Goal: Task Accomplishment & Management: Use online tool/utility

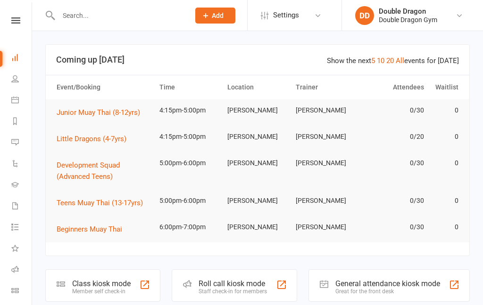
click at [242, 288] on div "Staff check-in for members" at bounding box center [232, 291] width 68 height 7
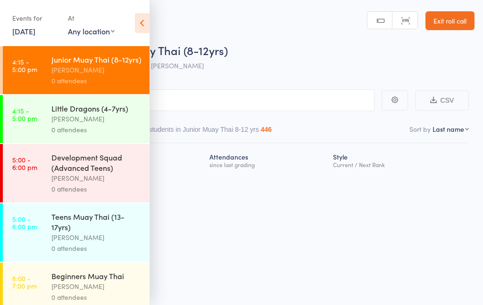
click at [112, 68] on div "[PERSON_NAME]" at bounding box center [96, 70] width 90 height 11
click at [73, 75] on div "[PERSON_NAME]" at bounding box center [96, 70] width 90 height 11
click at [264, 104] on input "search" at bounding box center [194, 101] width 360 height 22
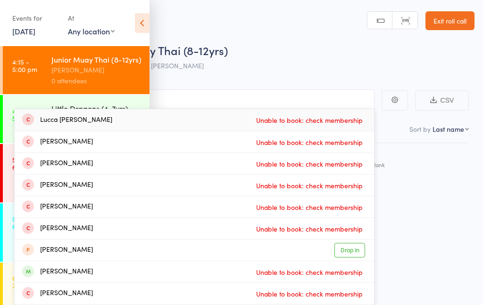
click at [449, 171] on div "Style Current / Next Rank" at bounding box center [398, 159] width 139 height 25
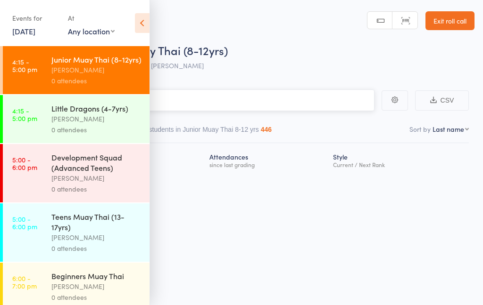
click at [336, 101] on input "Lucca" at bounding box center [194, 101] width 360 height 22
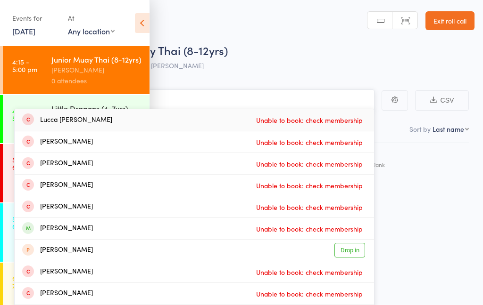
type input "Luccalucca"
click at [107, 122] on div "Lucca Spangler Unable to book: check membership" at bounding box center [194, 120] width 359 height 22
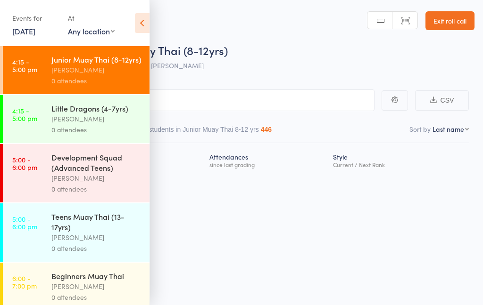
click at [50, 126] on link "4:15 - 5:00 pm Little Dragons (4-7yrs) Shane Greenwood 0 attendees" at bounding box center [76, 119] width 147 height 48
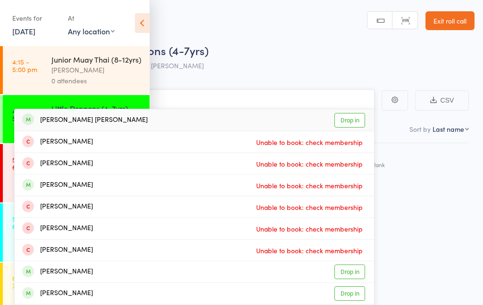
type input "Fijnfinnley"
click at [134, 125] on div "Finnley Spangler Drop in" at bounding box center [194, 120] width 359 height 22
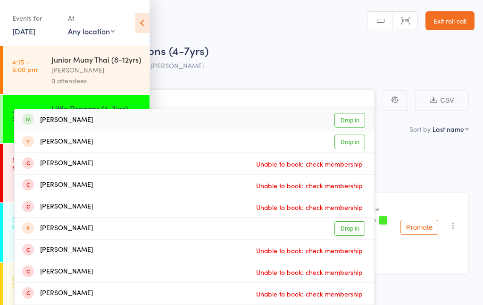
type input "Jordan n"
click at [106, 128] on div "Jordan Ncube Drop in" at bounding box center [194, 120] width 359 height 22
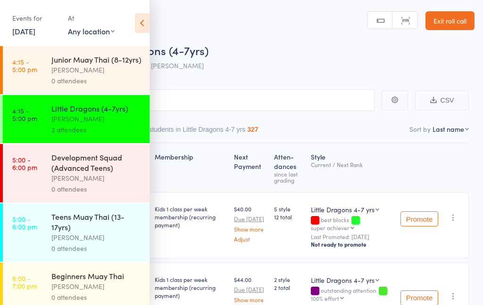
click at [106, 72] on div "[PERSON_NAME]" at bounding box center [96, 70] width 90 height 11
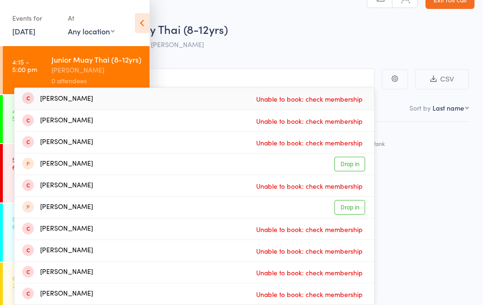
scroll to position [21, 0]
click at [118, 66] on div "[PERSON_NAME]" at bounding box center [96, 70] width 90 height 11
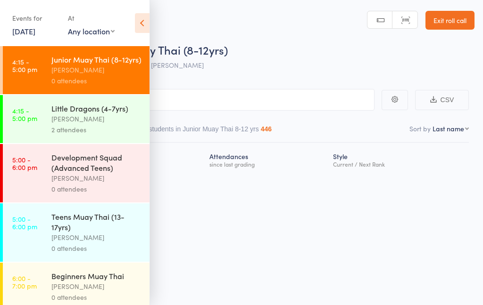
scroll to position [0, 0]
click at [118, 66] on div "[PERSON_NAME]" at bounding box center [96, 70] width 90 height 11
click at [264, 102] on input "Dylan" at bounding box center [194, 100] width 360 height 22
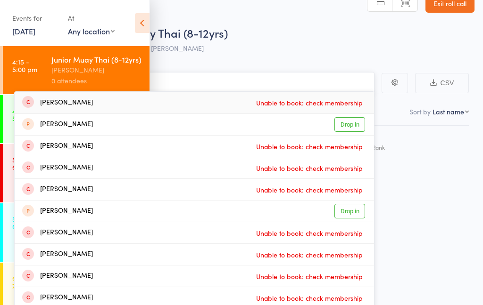
scroll to position [21, 0]
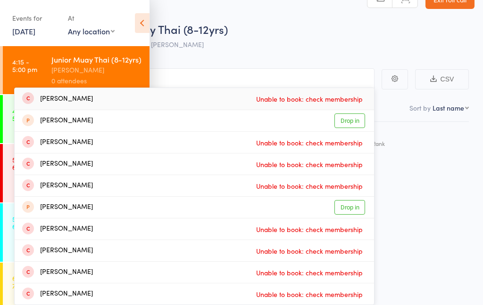
click at [441, 229] on div "Roll Call for Junior Muay Thai (8-12yrs) 13 Oct 16:15 rowan sangster Sutherland…" at bounding box center [241, 131] width 483 height 305
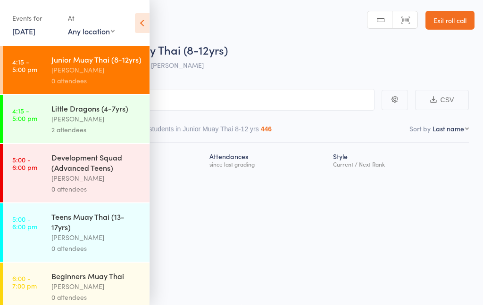
click at [104, 67] on div "[PERSON_NAME]" at bounding box center [96, 70] width 90 height 11
click at [355, 67] on div "Roll Call for Junior Muay Thai (8-12yrs) 13 Oct 16:15 rowan sangster Sutherland" at bounding box center [253, 58] width 441 height 33
click at [115, 67] on div "[PERSON_NAME]" at bounding box center [96, 70] width 90 height 11
click at [250, 104] on input "Dylandyla" at bounding box center [194, 100] width 360 height 22
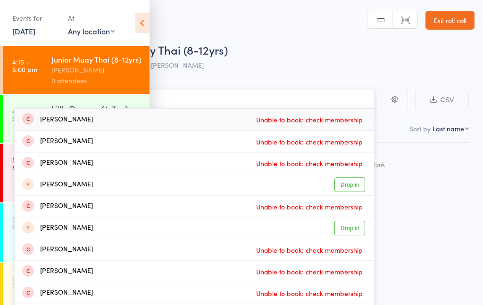
type input "Dylandyladyla"
click at [237, 241] on div "Dylan Monash Unable to book: check membership" at bounding box center [194, 249] width 359 height 21
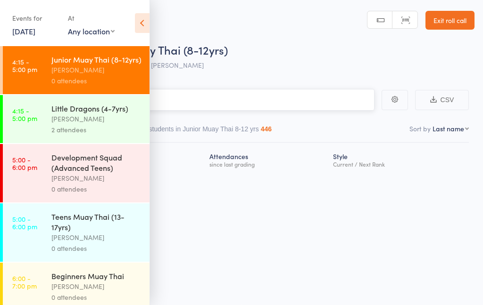
click at [219, 103] on input "search" at bounding box center [194, 100] width 360 height 22
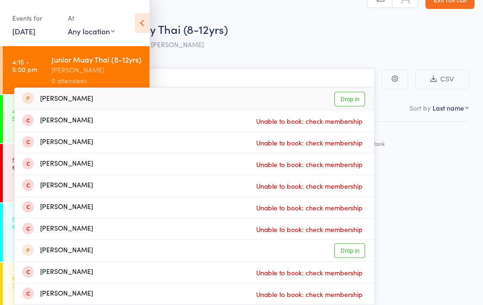
scroll to position [21, 0]
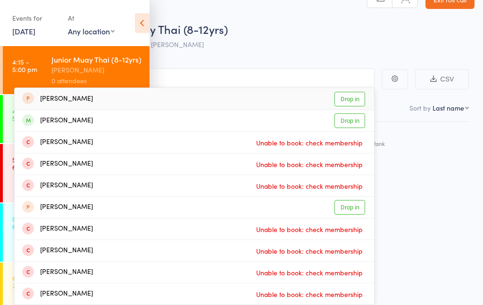
click at [107, 71] on div "[PERSON_NAME]" at bounding box center [96, 70] width 90 height 11
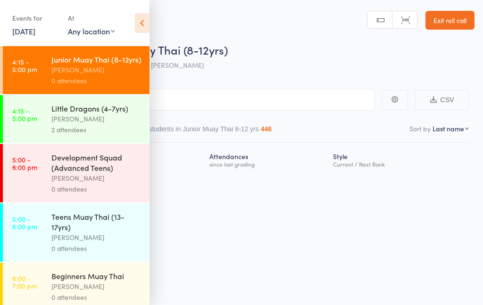
scroll to position [0, 0]
click at [303, 102] on input "Dylhin" at bounding box center [194, 100] width 360 height 22
click at [95, 74] on div "[PERSON_NAME]" at bounding box center [96, 70] width 90 height 11
click at [228, 104] on input "Dylhin" at bounding box center [194, 100] width 360 height 22
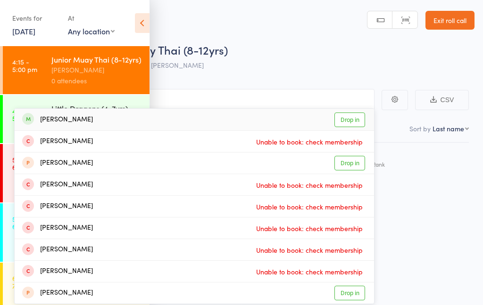
click at [138, 26] on icon at bounding box center [142, 23] width 15 height 20
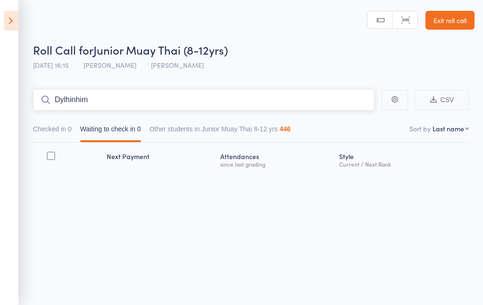
click at [192, 97] on input "Dylhinhim" at bounding box center [203, 100] width 341 height 22
type input "D"
click at [269, 99] on input "search" at bounding box center [203, 100] width 341 height 22
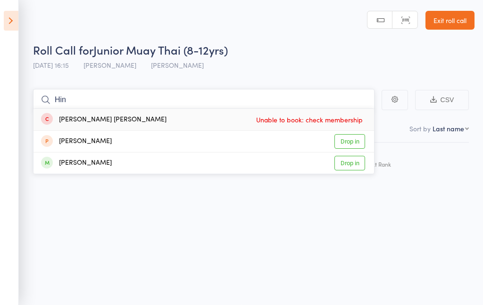
type input "Hin"
click at [192, 160] on div "Dylan Hinchcliffe Drop in" at bounding box center [203, 163] width 340 height 21
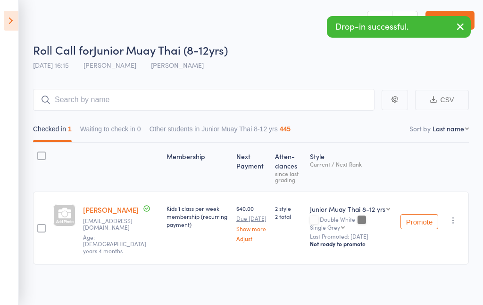
click at [40, 225] on div at bounding box center [41, 228] width 8 height 8
click at [39, 226] on input "checkbox" at bounding box center [39, 226] width 0 height 0
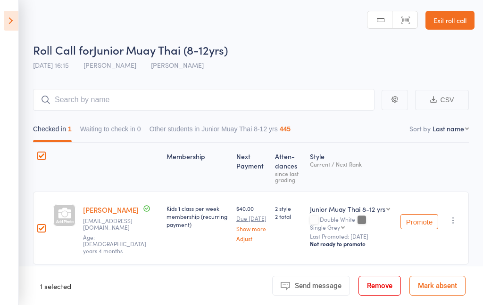
scroll to position [0, 0]
click at [58, 131] on button "Checked in 1" at bounding box center [52, 132] width 39 height 22
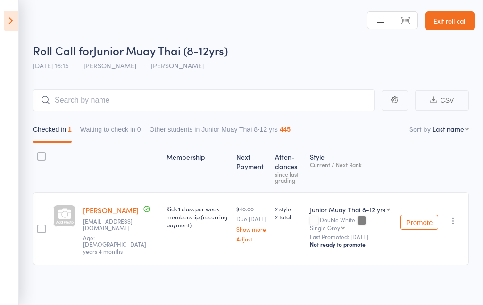
click at [10, 27] on icon at bounding box center [11, 21] width 15 height 20
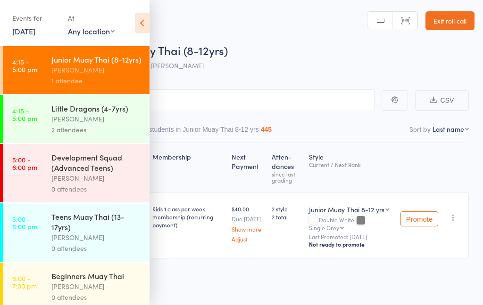
click at [119, 73] on div "[PERSON_NAME]" at bounding box center [96, 70] width 90 height 11
click at [380, 49] on div "Roll Call for Junior Muay Thai (8-12yrs)" at bounding box center [253, 50] width 441 height 16
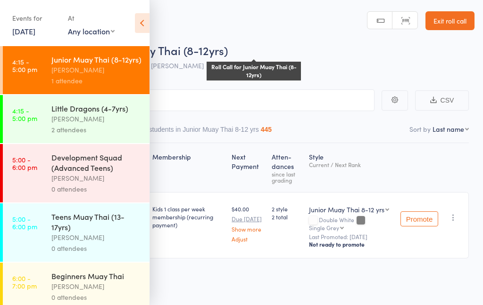
click at [147, 23] on icon at bounding box center [142, 23] width 15 height 20
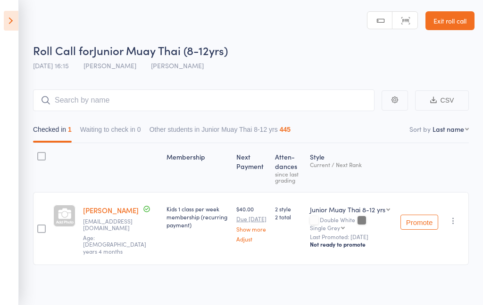
click at [11, 21] on icon at bounding box center [11, 21] width 15 height 20
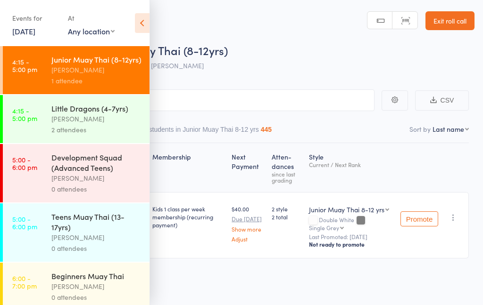
click at [99, 116] on div "[PERSON_NAME]" at bounding box center [96, 119] width 90 height 11
click at [328, 55] on div "Roll Call for Junior Muay Thai (8-12yrs)" at bounding box center [253, 50] width 441 height 16
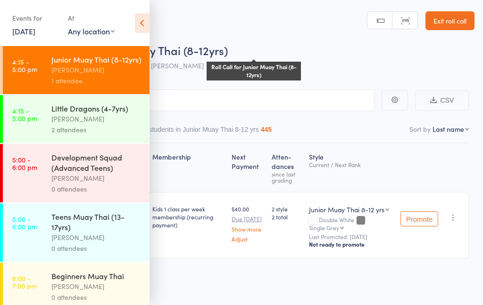
click at [102, 70] on div "[PERSON_NAME]" at bounding box center [96, 70] width 90 height 11
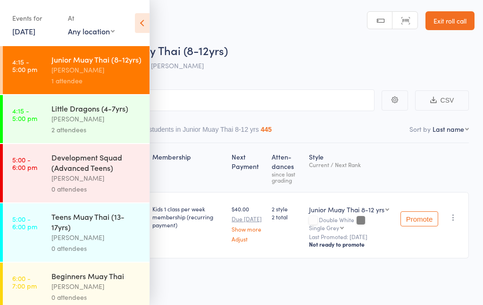
click at [213, 267] on div "Membership Next Payment Atten­dances since last grading Style Current / Next Ra…" at bounding box center [241, 221] width 454 height 157
click at [317, 280] on div "Membership Next Payment Atten­dances since last grading Style Current / Next Ra…" at bounding box center [241, 221] width 454 height 157
click at [230, 103] on input "search" at bounding box center [194, 101] width 360 height 22
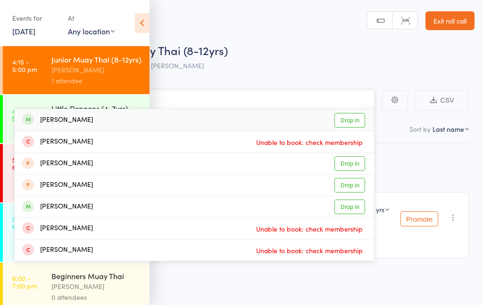
type input "Ivar"
click at [355, 122] on link "Drop in" at bounding box center [349, 120] width 31 height 15
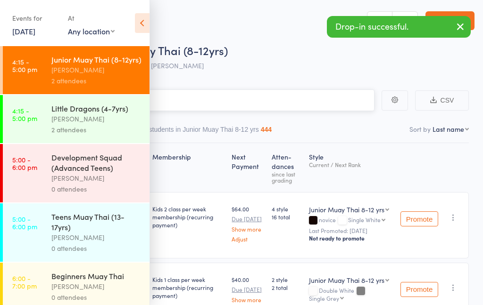
type input "N"
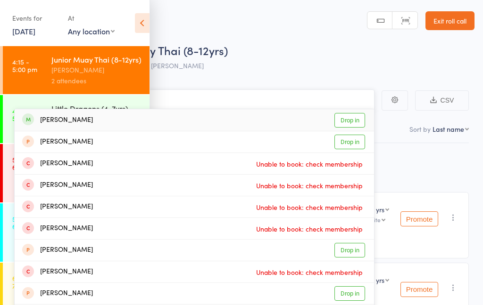
type input "Maisie"
click at [348, 122] on link "Drop in" at bounding box center [349, 120] width 31 height 15
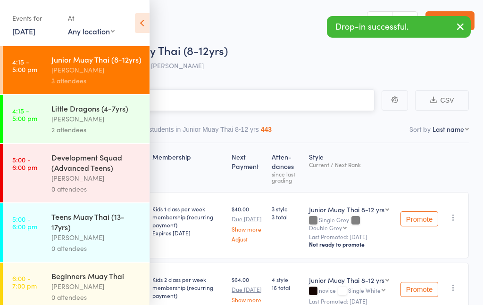
click at [327, 103] on input "search" at bounding box center [194, 101] width 360 height 22
click at [216, 99] on input "search" at bounding box center [194, 101] width 360 height 22
click at [191, 102] on input "search" at bounding box center [194, 101] width 360 height 22
click at [164, 99] on input "search" at bounding box center [194, 101] width 360 height 22
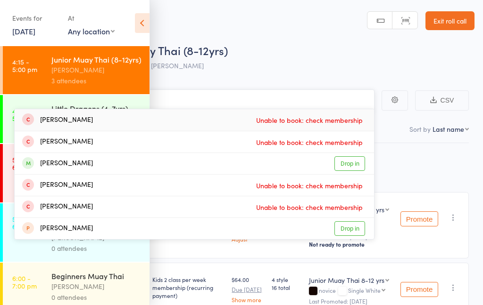
type input "Quinn"
click at [345, 163] on link "Drop in" at bounding box center [349, 163] width 31 height 15
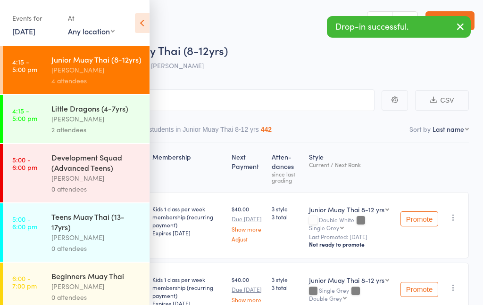
click at [79, 128] on div "2 attendees" at bounding box center [96, 129] width 90 height 11
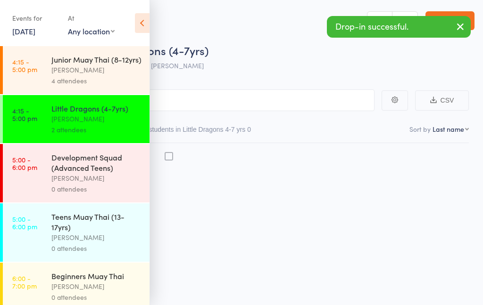
click at [110, 133] on div "2 attendees" at bounding box center [96, 129] width 90 height 11
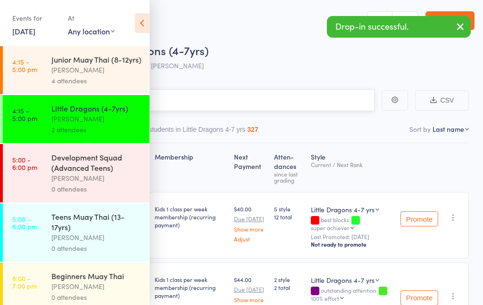
click at [224, 104] on input "search" at bounding box center [194, 101] width 360 height 22
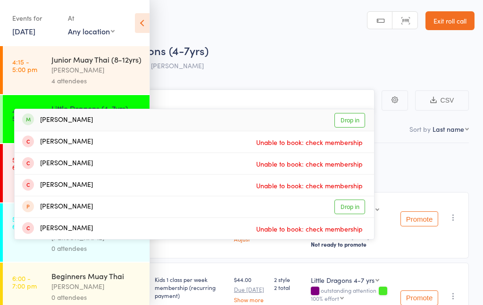
type input "Arthur"
click at [344, 117] on link "Drop in" at bounding box center [349, 120] width 31 height 15
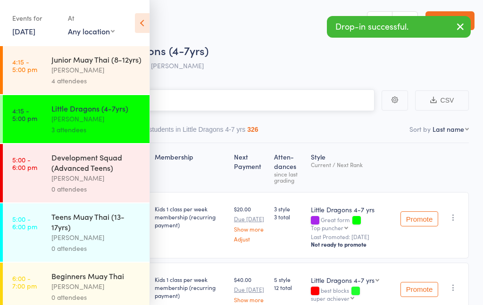
scroll to position [6, 0]
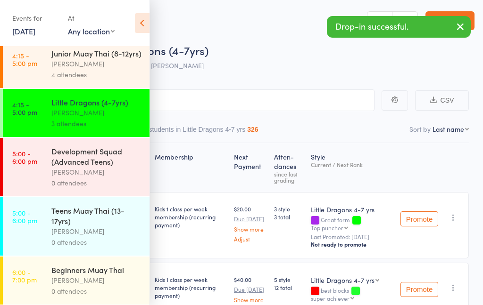
click at [53, 74] on div "4 attendees" at bounding box center [96, 74] width 90 height 11
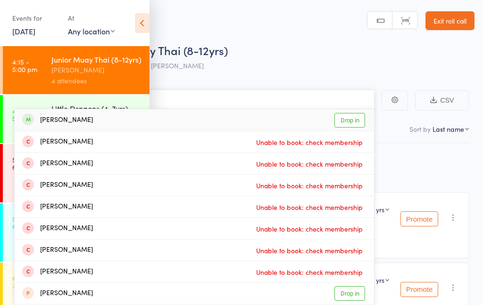
type input "Noah J"
click at [345, 123] on link "Drop in" at bounding box center [349, 120] width 31 height 15
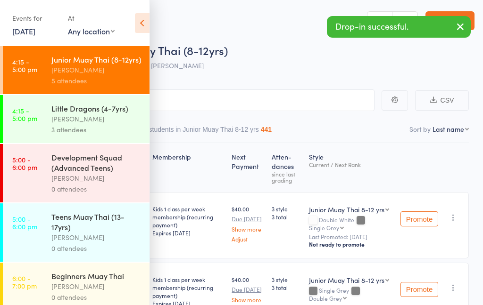
click at [102, 125] on div "3 attendees" at bounding box center [96, 129] width 90 height 11
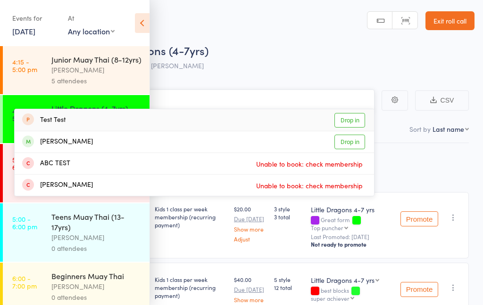
type input "Ted"
click at [349, 146] on link "Drop in" at bounding box center [349, 142] width 31 height 15
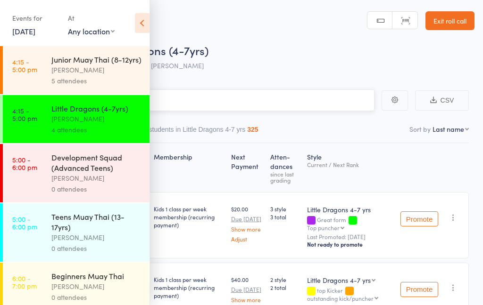
type input "T"
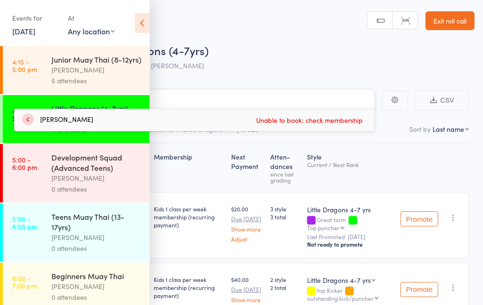
type input "Yu"
click at [66, 79] on div "5 attendees" at bounding box center [96, 80] width 90 height 11
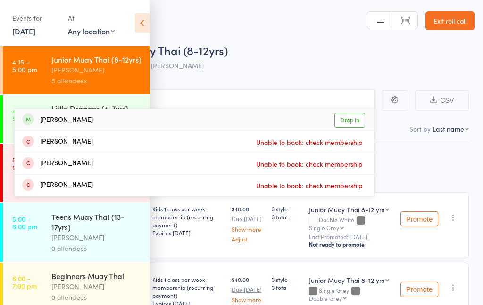
type input "Yuvan"
click at [90, 128] on div "Yuvan Shrestha Drop in" at bounding box center [194, 120] width 359 height 22
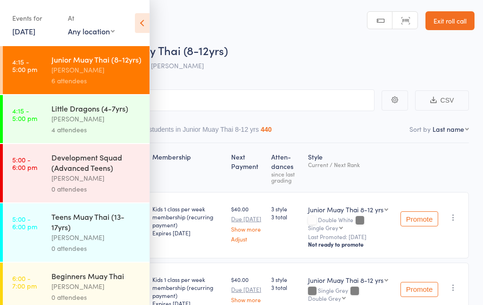
click at [250, 57] on div "Roll Call for Junior Muay Thai (8-12yrs)" at bounding box center [253, 50] width 441 height 16
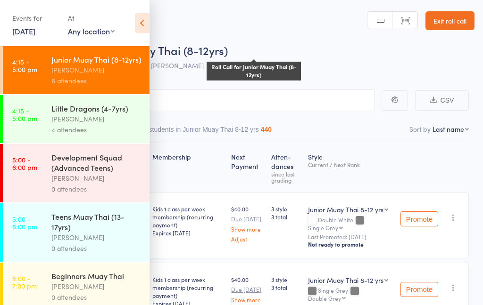
click at [41, 122] on link "4:15 - 5:00 pm Little Dragons (4-7yrs) Shane Greenwood 4 attendees" at bounding box center [76, 119] width 147 height 48
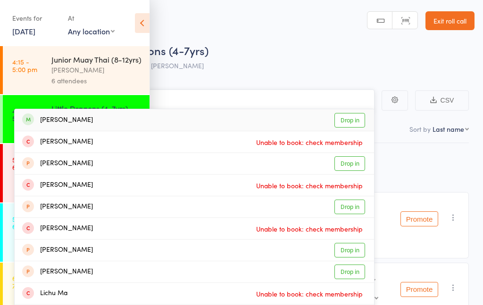
type input "Maev"
click at [47, 126] on div "Maeve Walker Drop in" at bounding box center [194, 120] width 359 height 22
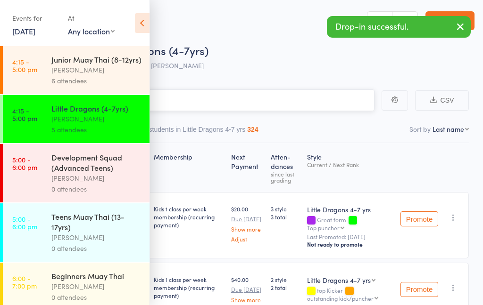
click at [198, 103] on input "search" at bounding box center [194, 101] width 360 height 22
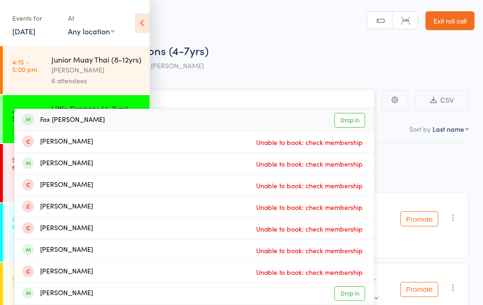
type input "F"
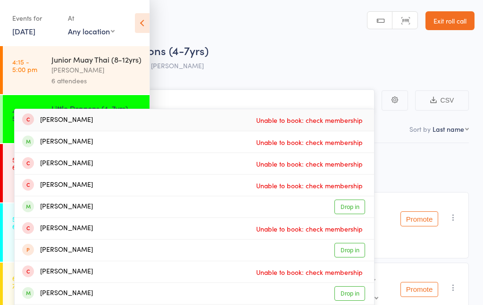
type input "Finn"
click at [78, 303] on div "Finnegan Walker Drop in" at bounding box center [194, 293] width 359 height 21
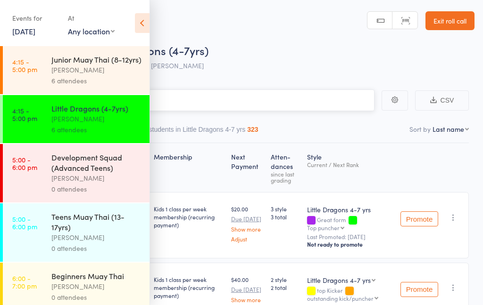
click at [223, 104] on input "search" at bounding box center [194, 101] width 360 height 22
click at [226, 103] on input "search" at bounding box center [194, 101] width 360 height 22
click at [206, 104] on input "search" at bounding box center [194, 101] width 360 height 22
click at [141, 24] on icon at bounding box center [142, 23] width 15 height 20
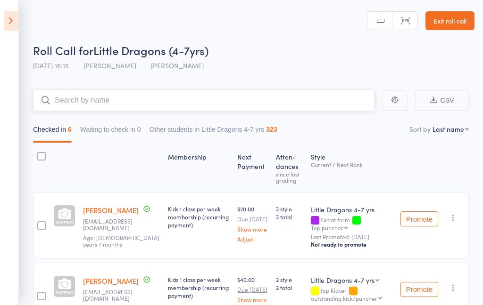
click at [94, 103] on input "search" at bounding box center [203, 101] width 341 height 22
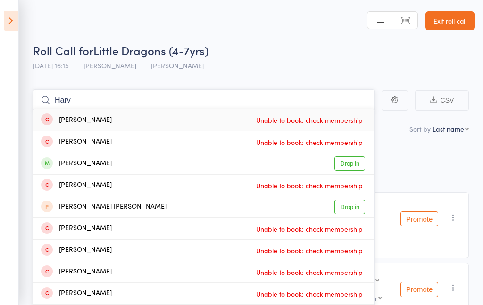
type input "Harv"
click at [76, 170] on div "Harvey Harrison Drop in" at bounding box center [203, 163] width 340 height 21
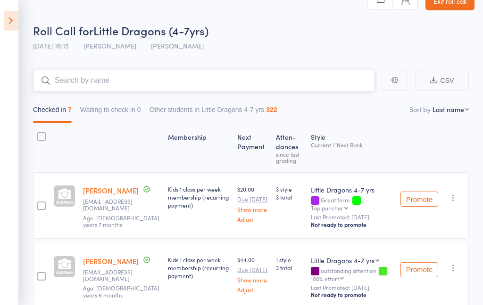
scroll to position [19, 0]
click at [10, 21] on icon at bounding box center [11, 21] width 15 height 20
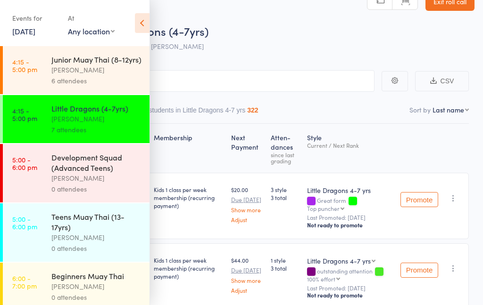
click at [146, 34] on div "Events for 13 Oct, 2025 13 Oct, 2025 October 2025 Sun Mon Tue Wed Thu Fri Sat 4…" at bounding box center [74, 24] width 149 height 48
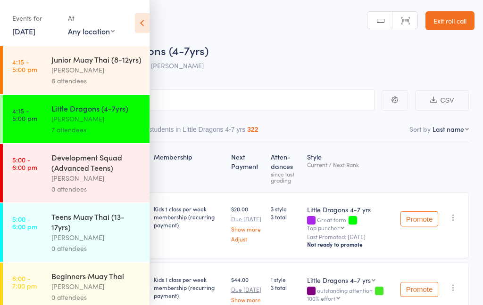
click at [453, 21] on link "Exit roll call" at bounding box center [449, 20] width 49 height 19
click at [42, 114] on link "4:15 - 5:00 pm Little Dragons (4-7yrs) Shane Greenwood 7 attendees" at bounding box center [76, 119] width 147 height 48
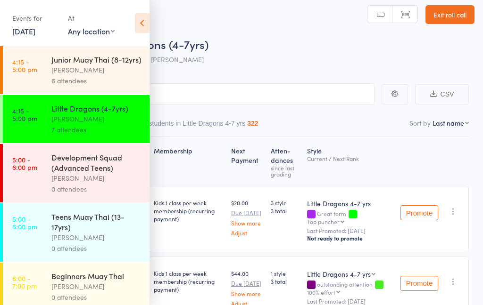
scroll to position [7, 0]
click at [147, 25] on icon at bounding box center [142, 23] width 15 height 20
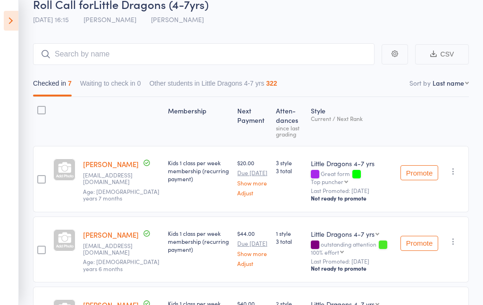
scroll to position [0, 0]
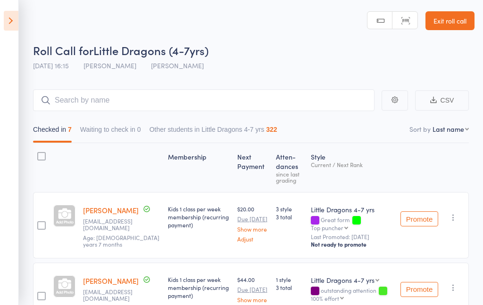
click at [11, 24] on icon at bounding box center [11, 21] width 15 height 20
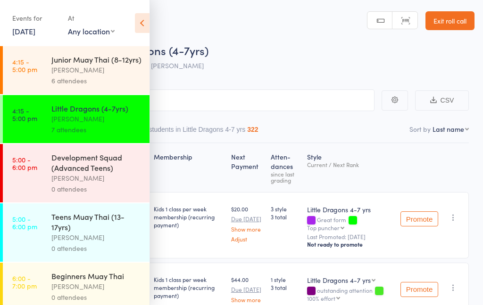
click at [293, 51] on div "Roll Call for Little Dragons (4-7yrs)" at bounding box center [253, 50] width 441 height 16
click at [268, 103] on input "search" at bounding box center [194, 101] width 360 height 22
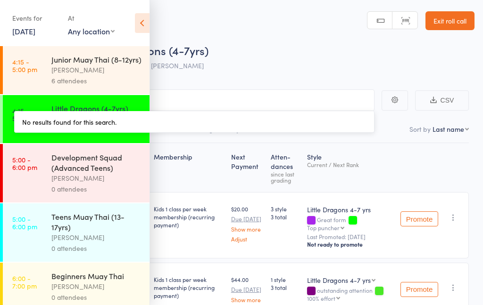
click at [137, 28] on icon at bounding box center [142, 23] width 15 height 20
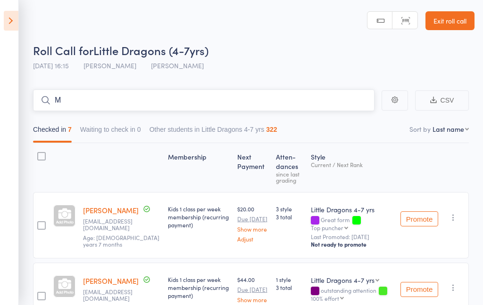
click at [102, 101] on input "M" at bounding box center [203, 101] width 341 height 22
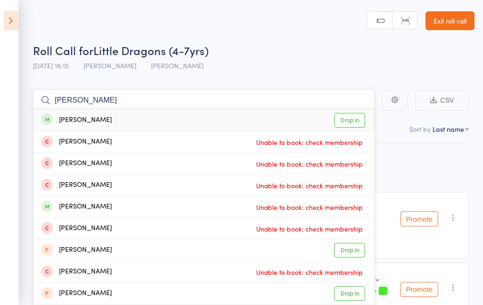
type input "Maximilian"
click at [89, 119] on div "Maximilian Weber" at bounding box center [76, 120] width 71 height 11
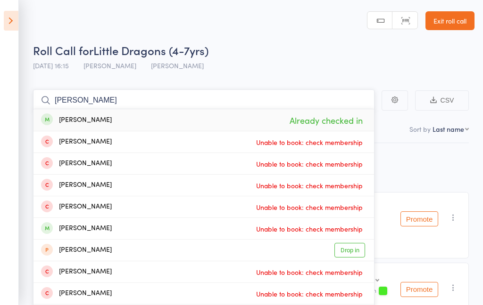
type input "Maximilian"
click at [310, 44] on div "Roll Call for Little Dragons (4-7yrs)" at bounding box center [253, 50] width 441 height 16
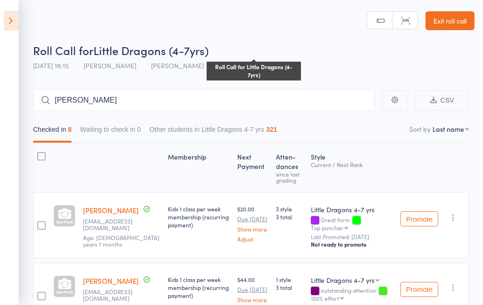
click at [461, 29] on link "Exit roll call" at bounding box center [449, 20] width 49 height 19
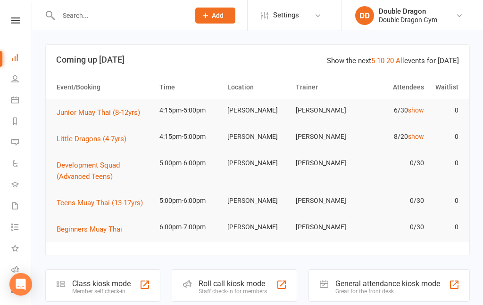
click at [63, 17] on input "text" at bounding box center [119, 15] width 127 height 13
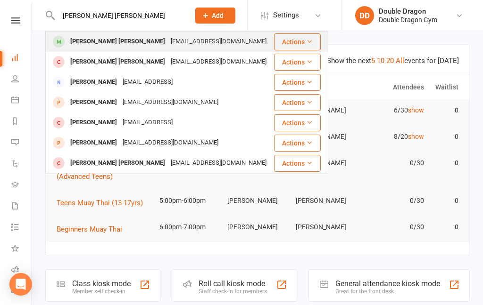
type input "Flynn weber"
click at [168, 48] on div "jactom2310@gmail.com" at bounding box center [218, 42] width 101 height 14
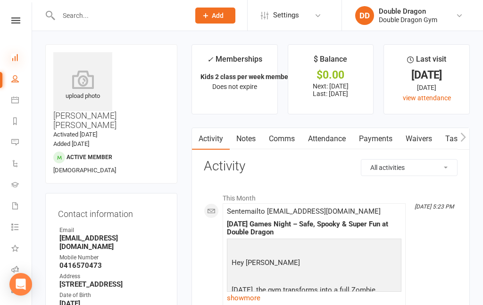
click at [18, 59] on icon at bounding box center [15, 58] width 8 height 8
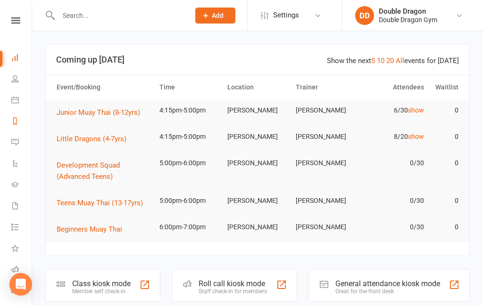
click at [25, 121] on link "Reports" at bounding box center [21, 122] width 21 height 21
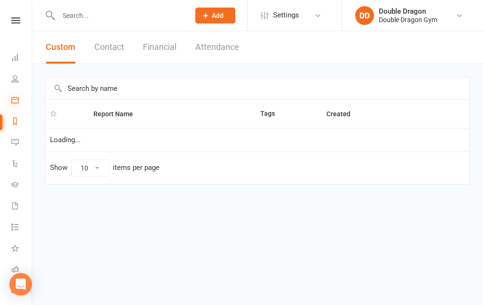
click at [15, 100] on icon at bounding box center [15, 100] width 8 height 8
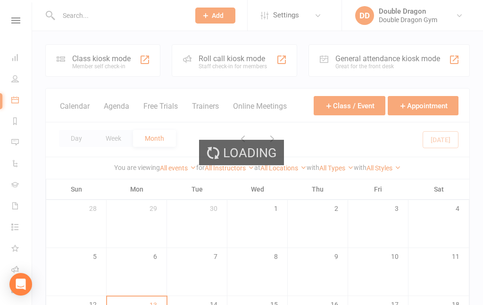
click at [17, 81] on div "Loading" at bounding box center [241, 152] width 483 height 305
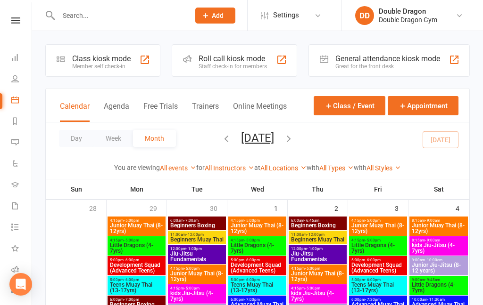
click at [215, 69] on div "Staff check-in for members" at bounding box center [232, 66] width 68 height 7
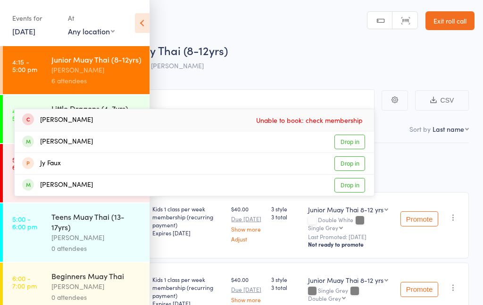
type input "Faz"
click at [352, 139] on link "Drop in" at bounding box center [349, 142] width 31 height 15
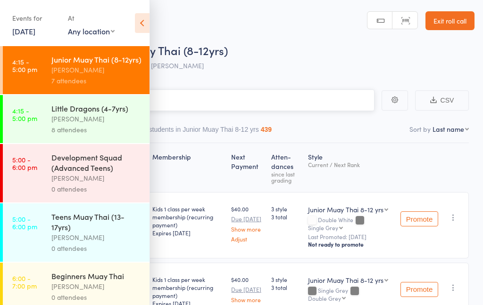
click at [249, 99] on input "Xxander" at bounding box center [194, 101] width 360 height 22
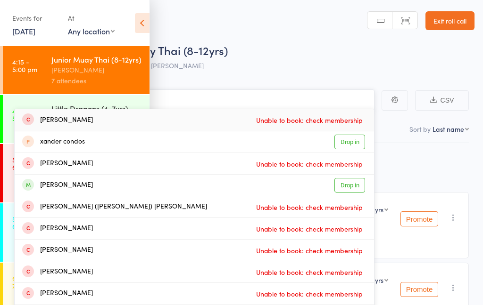
type input "Xxander"
click at [124, 187] on div "Xander Bastawrous Drop in" at bounding box center [194, 185] width 359 height 21
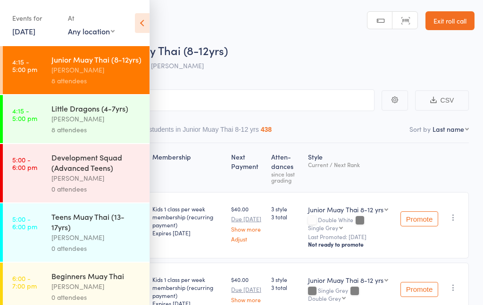
click at [36, 236] on link "5:00 - 6:00 pm Teens Muay Thai (13-17yrs) Rowan Sangster 0 attendees" at bounding box center [76, 233] width 147 height 58
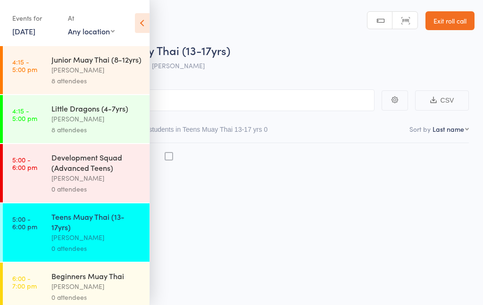
click at [42, 240] on link "5:00 - 6:00 pm Teens Muay Thai (13-17yrs) Rowan Sangster 0 attendees" at bounding box center [76, 233] width 147 height 58
click at [270, 99] on input "search" at bounding box center [194, 101] width 360 height 22
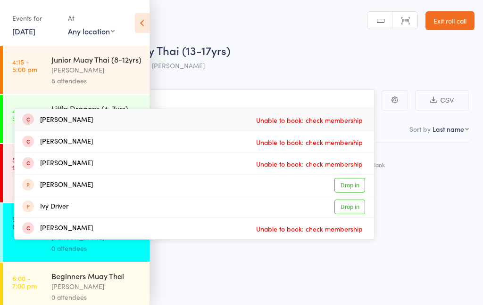
type input "I"
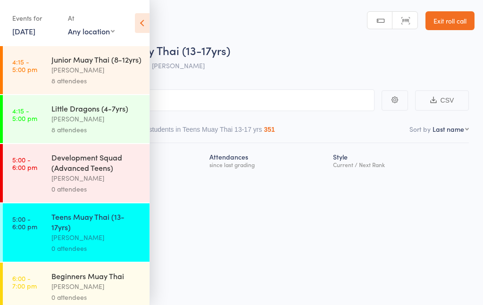
click at [47, 172] on link "5:00 - 6:00 pm Development Squad (Advanced Teens) Shane Greenwood 0 attendees" at bounding box center [76, 173] width 147 height 58
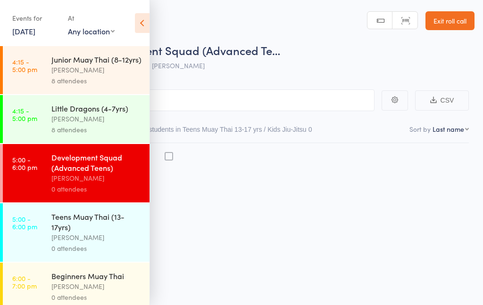
click at [41, 240] on link "5:00 - 6:00 pm Teens Muay Thai (13-17yrs) Rowan Sangster 0 attendees" at bounding box center [76, 233] width 147 height 58
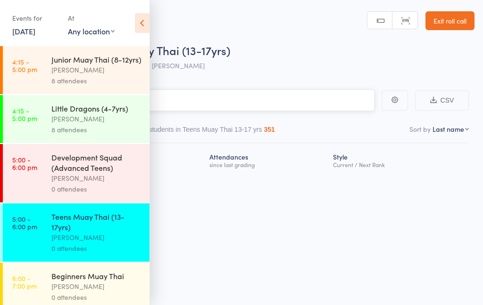
click at [208, 101] on input "search" at bounding box center [194, 101] width 360 height 22
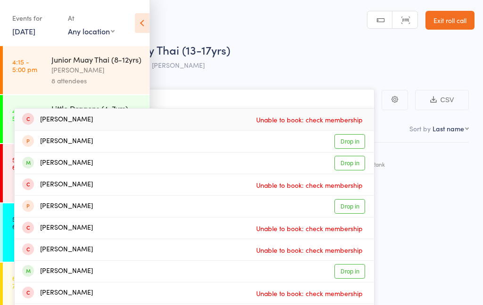
type input "Ivan v"
click at [350, 163] on link "Drop in" at bounding box center [349, 163] width 31 height 15
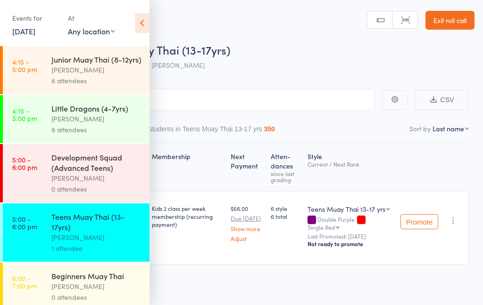
click at [94, 246] on div "1 attendee" at bounding box center [96, 248] width 90 height 11
click at [301, 104] on input "search" at bounding box center [194, 100] width 360 height 22
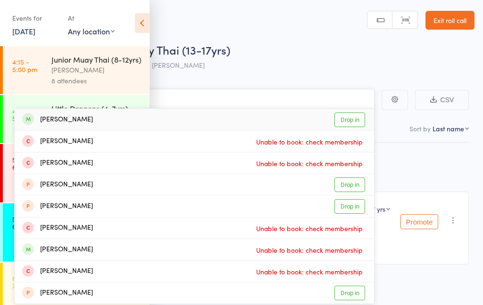
type input "Add"
click at [351, 122] on link "Drop in" at bounding box center [349, 120] width 31 height 15
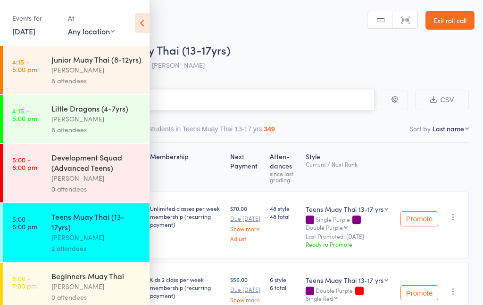
click at [213, 90] on input "E" at bounding box center [194, 100] width 360 height 22
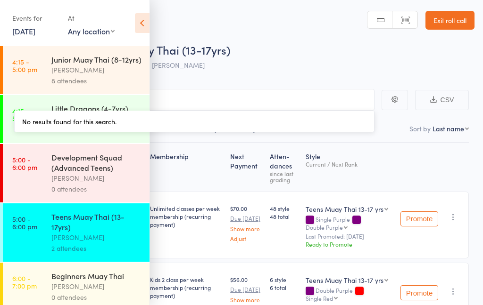
click at [254, 57] on div "Roll Call for Teens Muay Thai (13-17yrs)" at bounding box center [253, 50] width 441 height 16
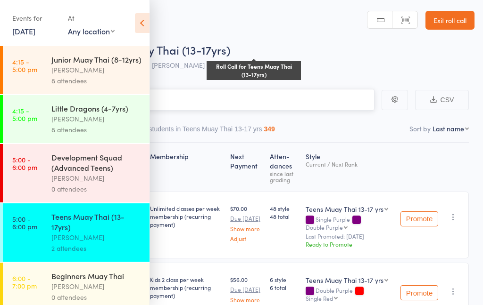
click at [236, 97] on input "E" at bounding box center [194, 100] width 360 height 22
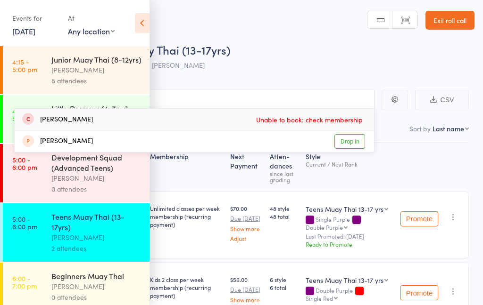
click at [239, 55] on div "Roll Call for Teens Muay Thai (13-17yrs)" at bounding box center [253, 50] width 441 height 16
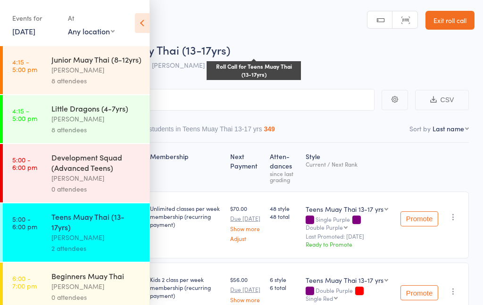
click at [71, 221] on div "Teens Muay Thai (13-17yrs)" at bounding box center [96, 222] width 90 height 21
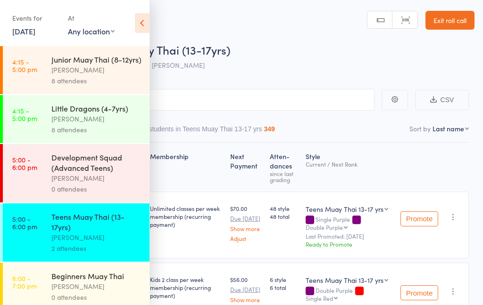
click at [94, 227] on div "Teens Muay Thai (13-17yrs)" at bounding box center [96, 222] width 90 height 21
click at [211, 101] on input "Ee" at bounding box center [194, 100] width 360 height 22
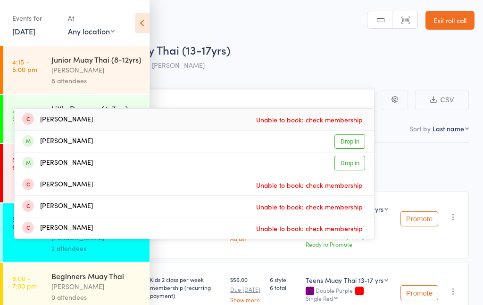
type input "Eeelij"
click at [345, 138] on link "Drop in" at bounding box center [349, 141] width 31 height 15
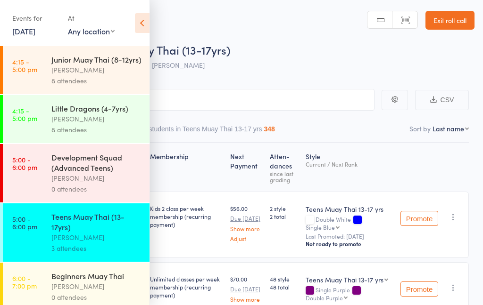
click at [109, 224] on div "Teens Muay Thai (13-17yrs)" at bounding box center [96, 222] width 90 height 21
click at [314, 81] on main "CSV Checked in 3 Waiting to check in 0 Other students in Teens Muay Thai 13-17 …" at bounding box center [241, 261] width 483 height 373
click at [315, 96] on input "search" at bounding box center [194, 100] width 360 height 22
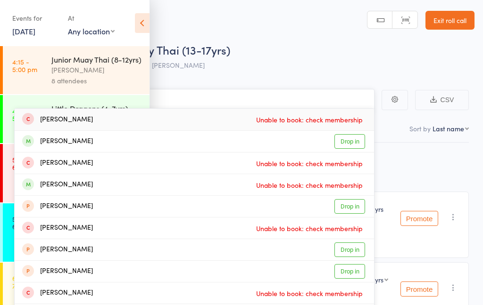
type input "Maxim"
click at [357, 141] on link "Drop in" at bounding box center [349, 141] width 31 height 15
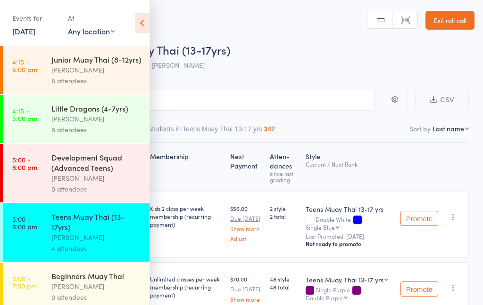
click at [137, 32] on icon at bounding box center [142, 23] width 15 height 20
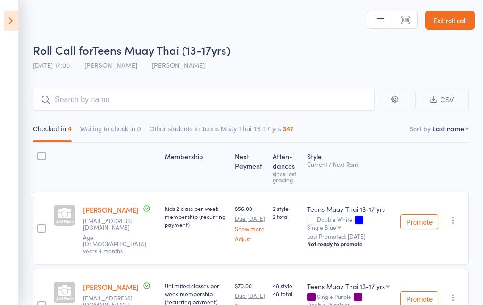
click at [23, 19] on header "Roll Call for Teens Muay Thai (13-17yrs) 13 Oct 17:00 Rowan Sangster Sutherland…" at bounding box center [241, 37] width 483 height 75
click at [10, 21] on icon at bounding box center [11, 21] width 15 height 20
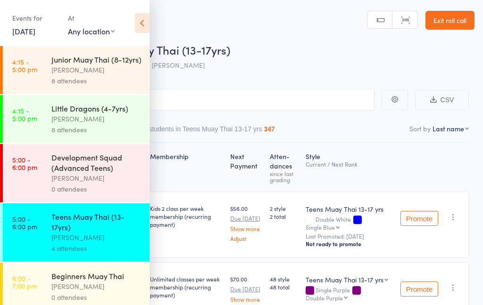
scroll to position [0, 0]
click at [139, 25] on icon at bounding box center [142, 23] width 15 height 20
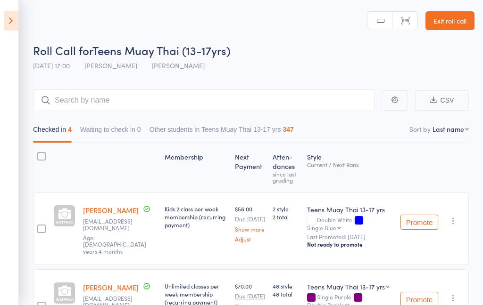
click at [455, 25] on link "Exit roll call" at bounding box center [449, 20] width 49 height 19
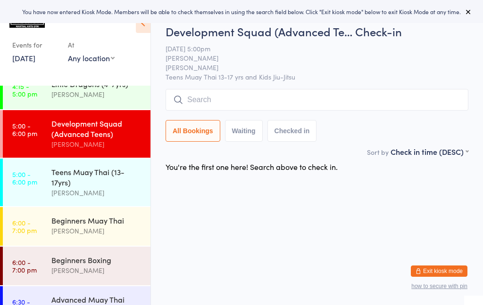
scroll to position [55, 0]
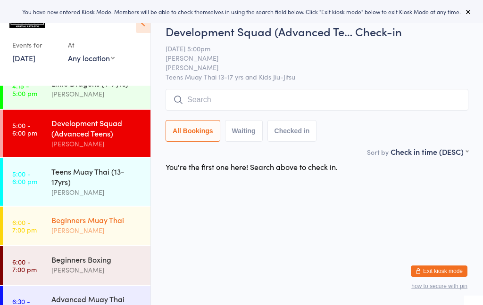
click at [119, 228] on div "[PERSON_NAME]" at bounding box center [96, 230] width 91 height 11
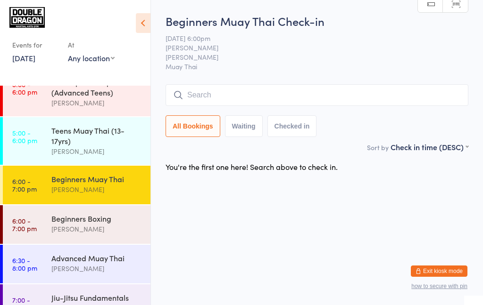
scroll to position [116, 0]
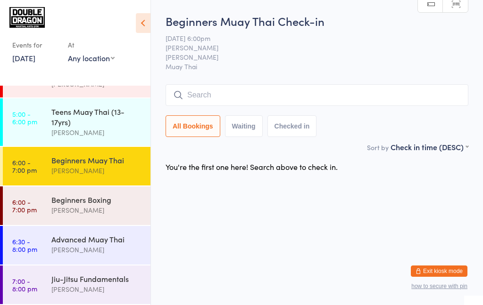
click at [115, 177] on div "Beginners Muay Thai Rowan Sangster" at bounding box center [100, 165] width 99 height 37
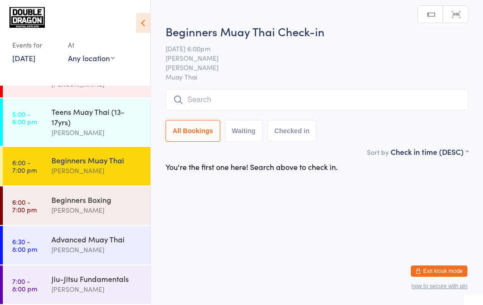
click at [285, 109] on input "search" at bounding box center [316, 100] width 303 height 22
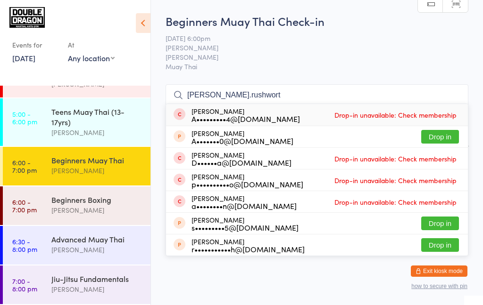
type input "Anna.rushworth"
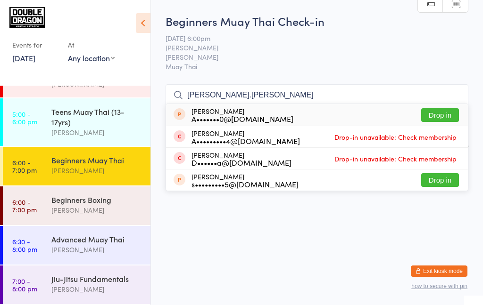
click at [463, 96] on input "Anna.rushworth" at bounding box center [316, 95] width 303 height 22
click at [456, 86] on input "Anna.rushworth" at bounding box center [316, 95] width 303 height 22
click at [454, 95] on input "Anna.rushworth" at bounding box center [316, 95] width 303 height 22
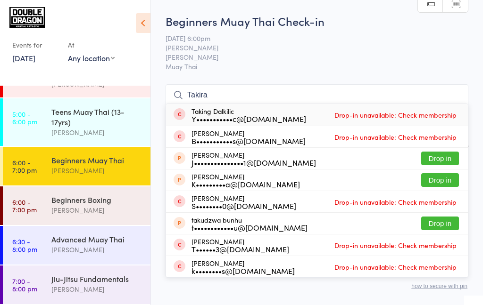
type input "Takir"
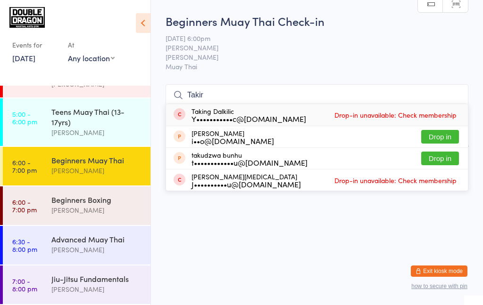
click at [453, 95] on input "Takir" at bounding box center [316, 95] width 303 height 22
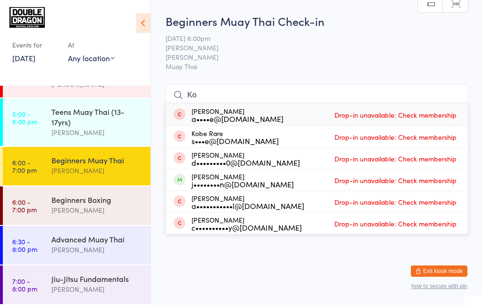
type input "K"
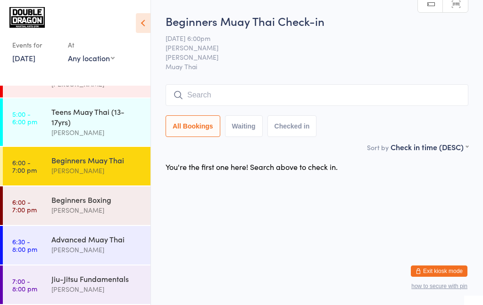
click at [188, 261] on html "You have now entered Kiosk Mode. Members will be able to check themselves in us…" at bounding box center [241, 152] width 483 height 305
click at [88, 162] on div "Beginners Muay Thai" at bounding box center [96, 160] width 91 height 10
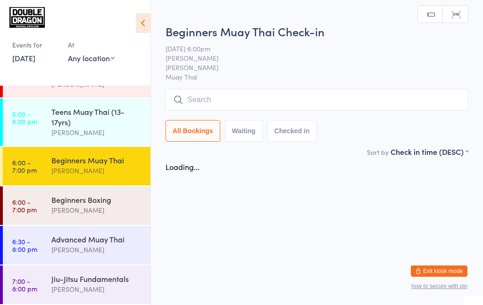
click at [279, 98] on input "search" at bounding box center [316, 100] width 303 height 22
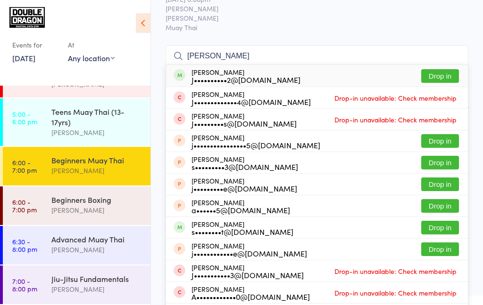
scroll to position [39, 0]
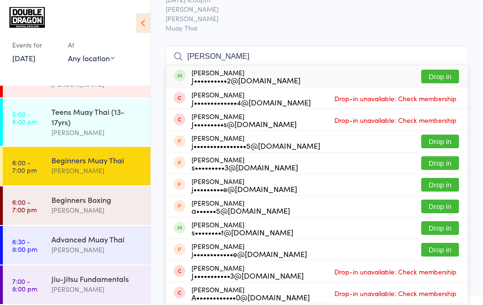
type input "Jack sal"
click at [445, 72] on button "Drop in" at bounding box center [440, 77] width 38 height 14
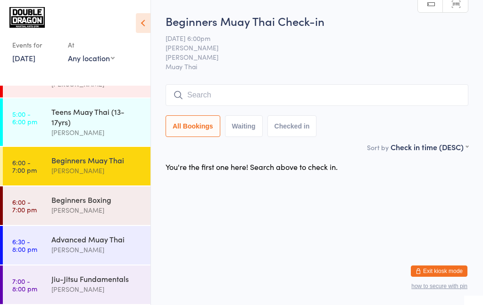
scroll to position [0, 0]
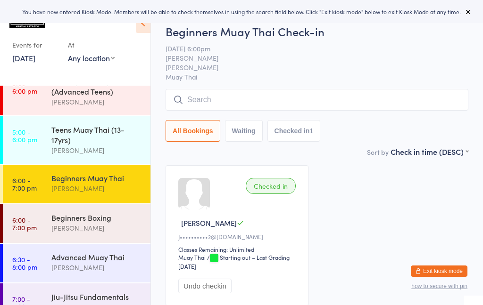
scroll to position [116, 0]
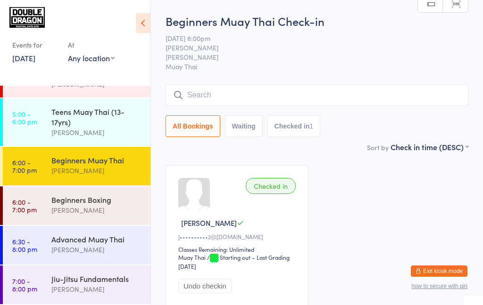
click at [112, 169] on div "[PERSON_NAME]" at bounding box center [96, 170] width 91 height 11
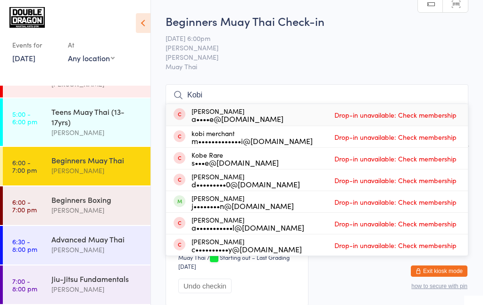
type input "Kobi"
click at [328, 140] on div "kobi merchant m•••••••••••••i@[DOMAIN_NAME] Drop-in unavailable: Check membersh…" at bounding box center [317, 136] width 302 height 21
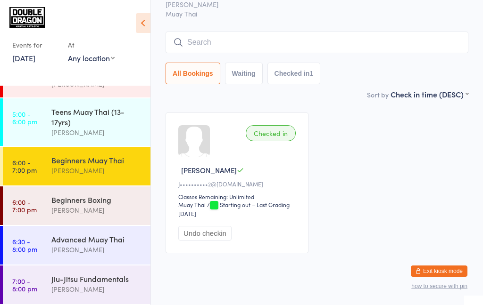
scroll to position [66, 0]
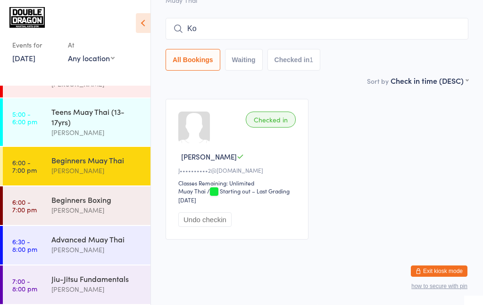
type input "Kob"
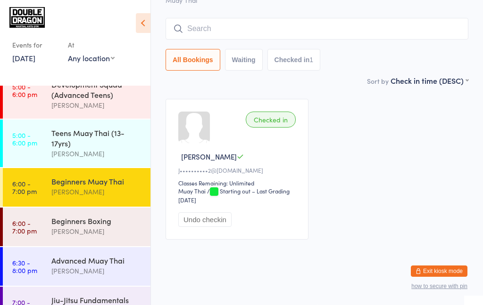
scroll to position [77, 0]
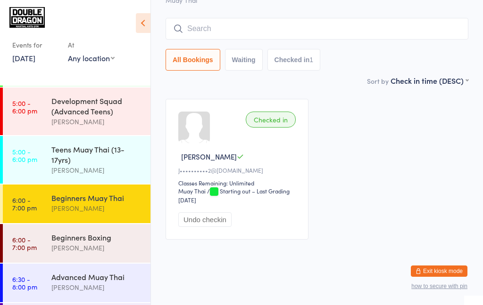
click at [89, 203] on div "Beginners Muay Thai" at bounding box center [96, 198] width 91 height 10
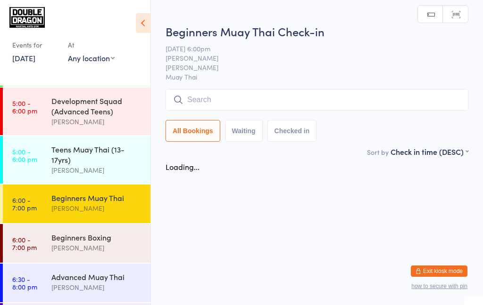
scroll to position [0, 0]
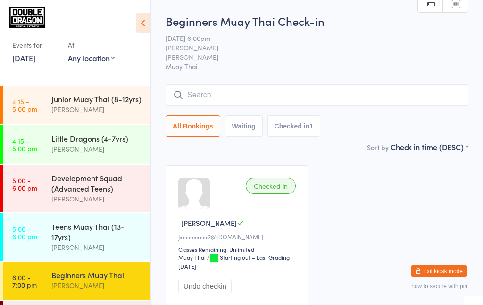
click at [65, 291] on div "[PERSON_NAME]" at bounding box center [96, 285] width 91 height 11
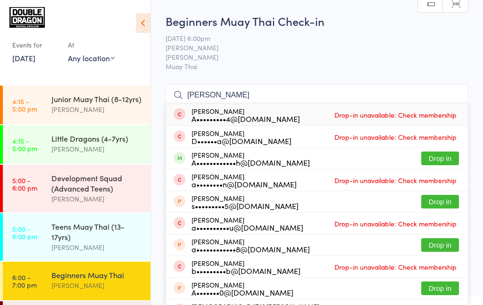
type input "Anna"
click at [442, 157] on button "Drop in" at bounding box center [440, 159] width 38 height 14
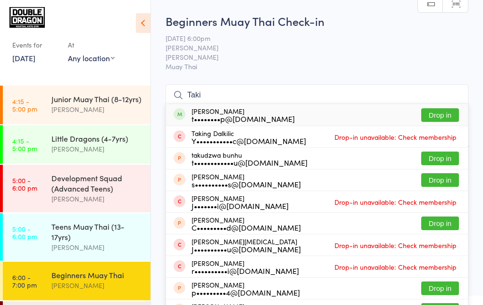
type input "Taki"
click at [439, 115] on button "Drop in" at bounding box center [440, 115] width 38 height 14
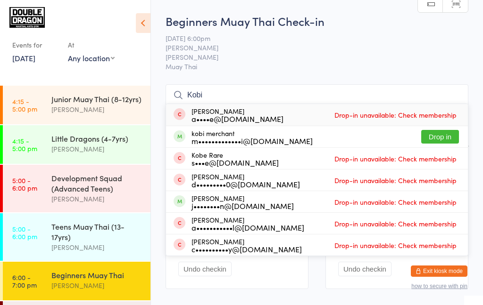
type input "Kobi"
click at [232, 140] on div "m•••••••••••••i@icloud.com" at bounding box center [251, 141] width 121 height 8
type input "K"
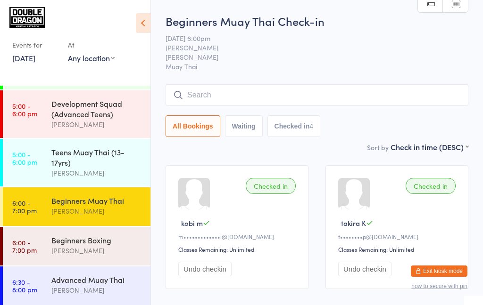
scroll to position [77, 0]
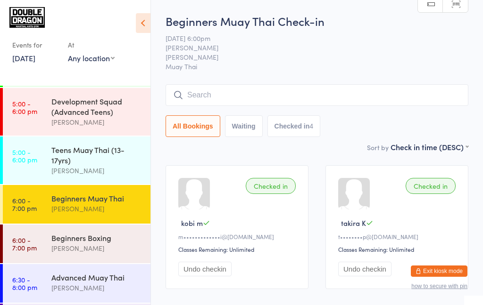
click at [65, 217] on div "Beginners Muay Thai Rowan Sangster" at bounding box center [100, 203] width 99 height 37
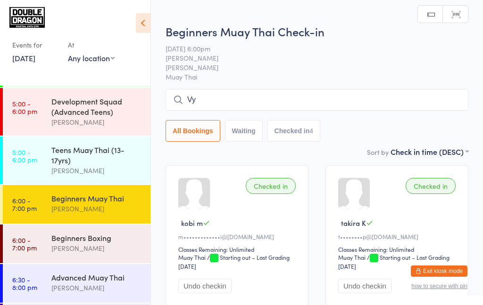
type input "V"
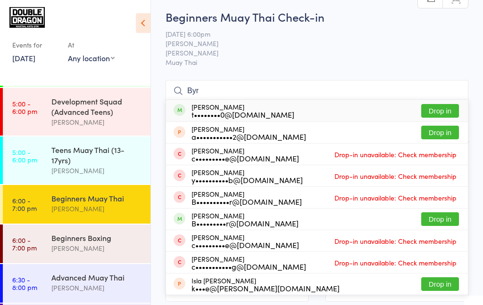
scroll to position [7, 0]
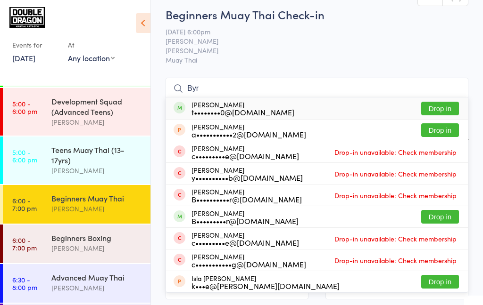
type input "Byr"
click at [433, 217] on button "Drop in" at bounding box center [440, 217] width 38 height 14
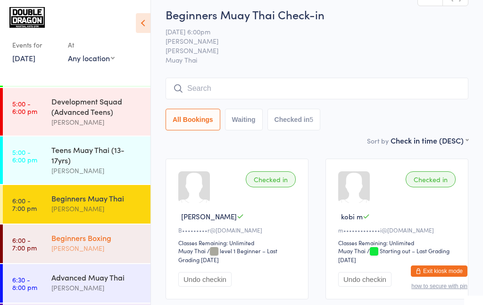
click at [100, 246] on div "[PERSON_NAME]" at bounding box center [96, 248] width 91 height 11
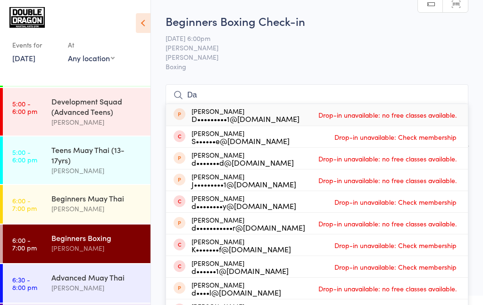
type input "D"
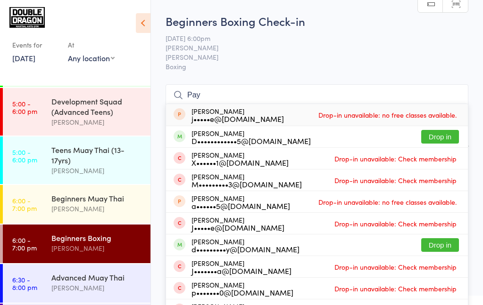
type input "Pay"
click at [435, 139] on button "Drop in" at bounding box center [440, 137] width 38 height 14
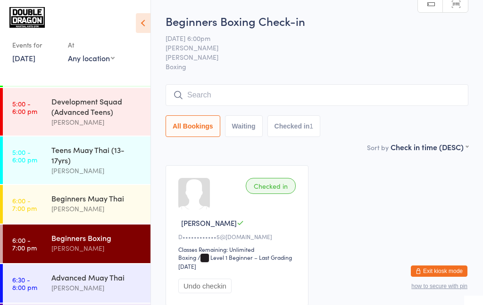
scroll to position [116, 0]
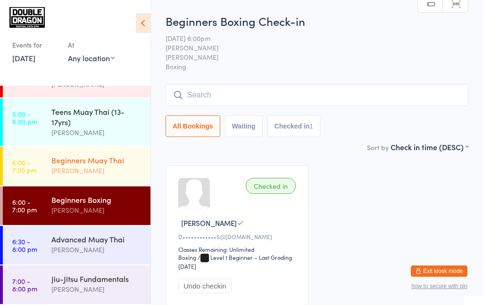
click at [31, 176] on link "6:00 - 7:00 pm Beginners Muay Thai Rowan Sangster" at bounding box center [76, 166] width 147 height 39
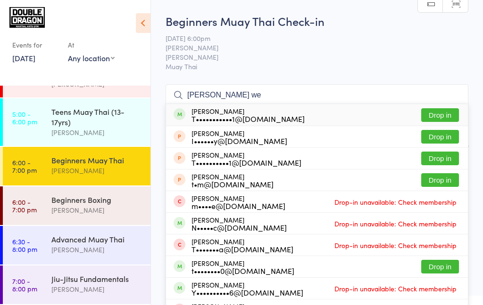
type input "Tom we"
click at [435, 117] on button "Drop in" at bounding box center [440, 115] width 38 height 14
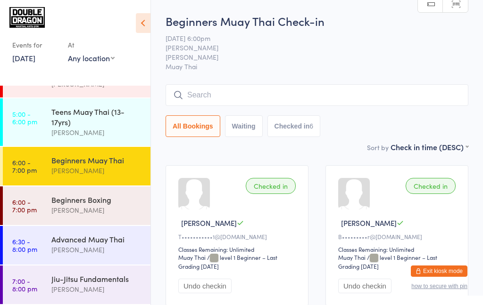
click at [43, 156] on link "6:00 - 7:00 pm Beginners Muay Thai Rowan Sangster" at bounding box center [76, 166] width 147 height 39
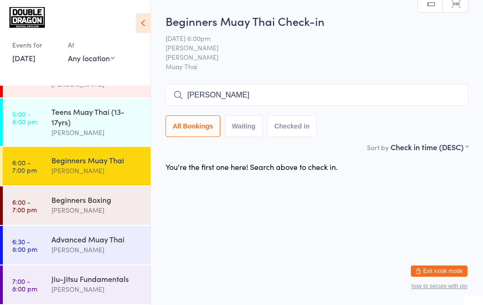
click at [448, 98] on input "Andrew" at bounding box center [316, 95] width 303 height 22
type input "A"
click at [99, 249] on div "[PERSON_NAME]" at bounding box center [96, 250] width 91 height 11
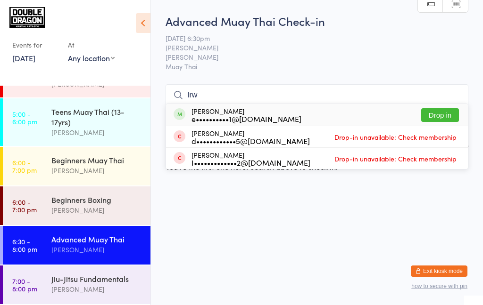
type input "Irw"
click at [435, 117] on button "Drop in" at bounding box center [440, 115] width 38 height 14
